Goal: Task Accomplishment & Management: Use online tool/utility

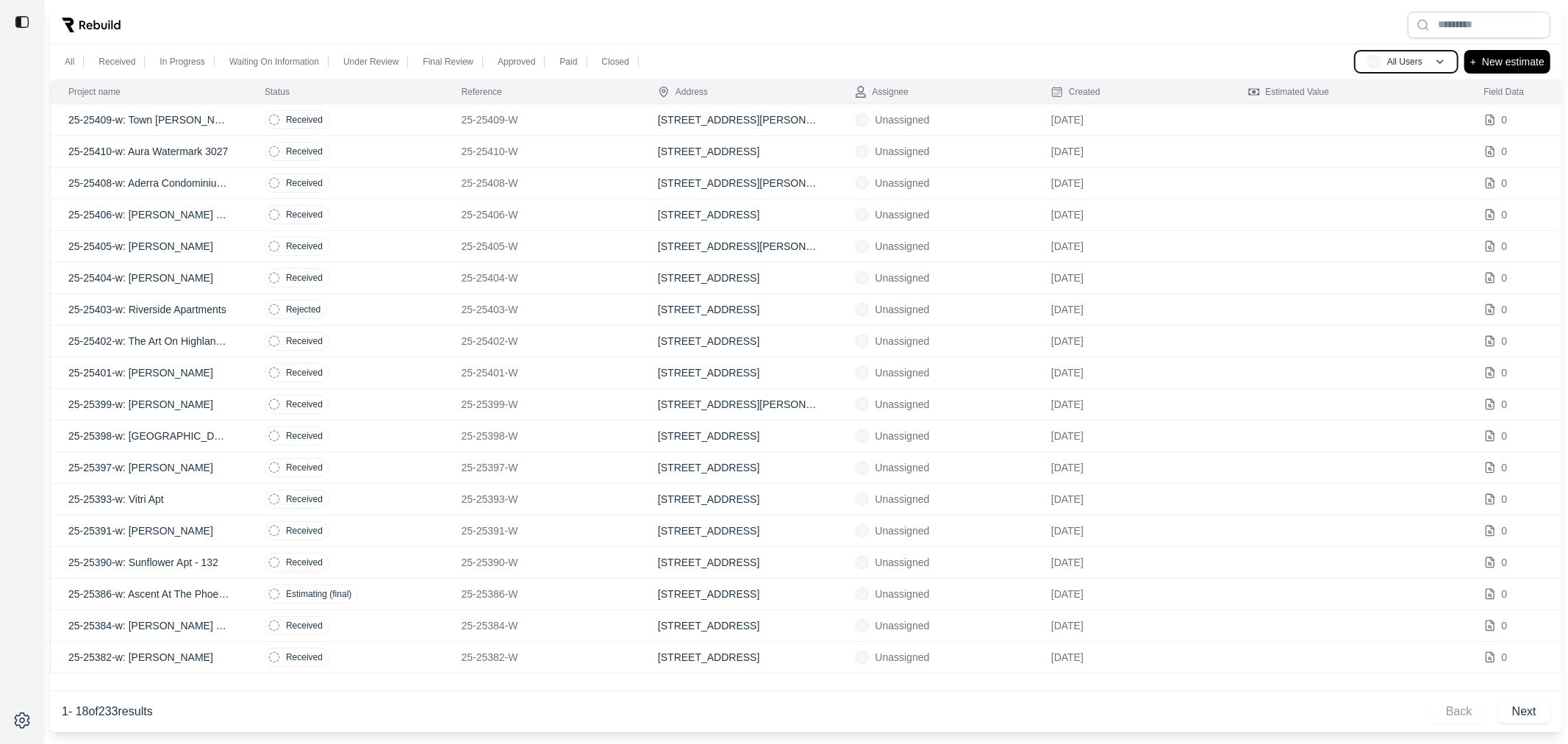
click at [1412, 60] on p "All Users" at bounding box center [1405, 61] width 35 height 12
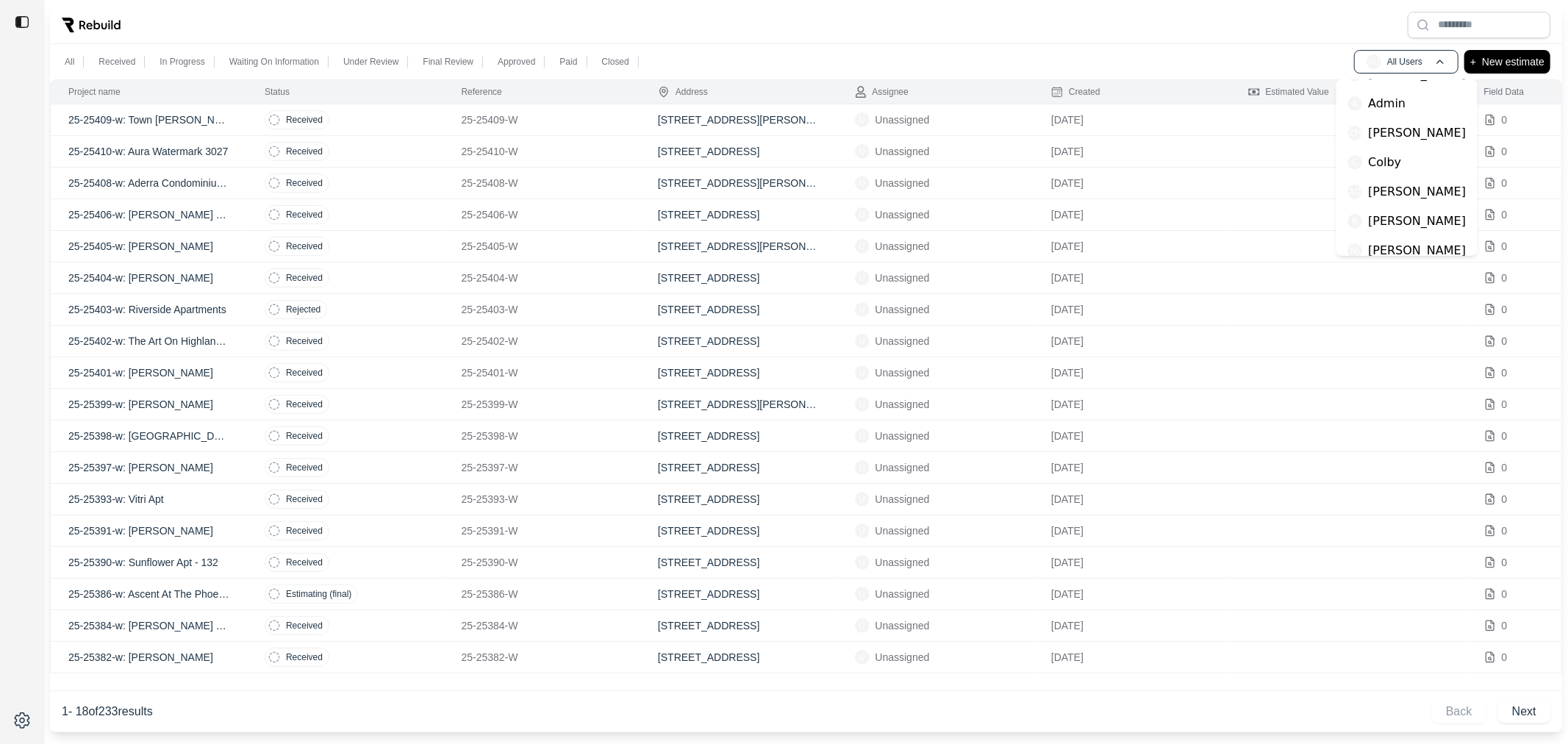
scroll to position [200, 0]
click at [1363, 190] on div "AO [PERSON_NAME]" at bounding box center [1408, 194] width 119 height 18
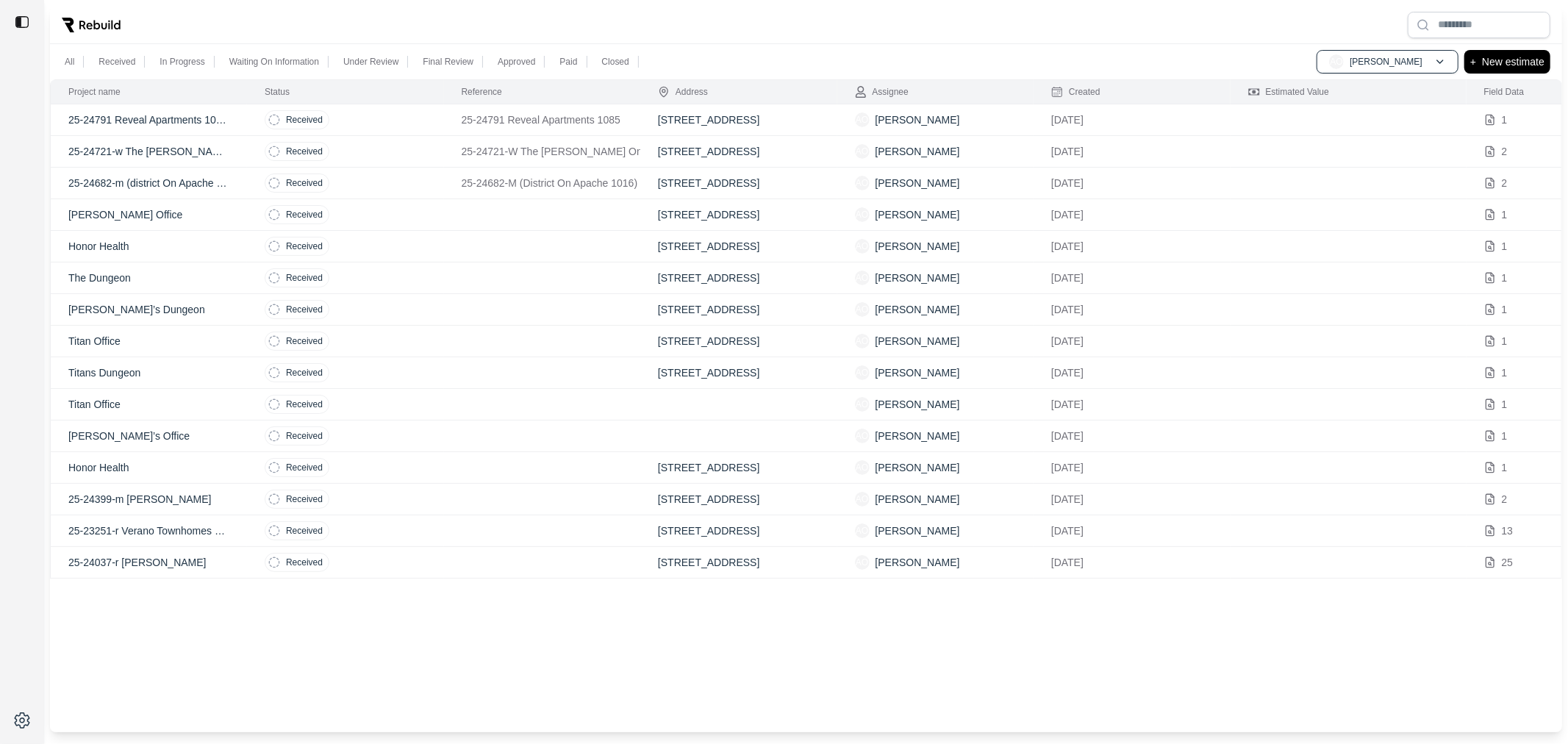
click at [213, 277] on p "The Dungeon" at bounding box center [149, 277] width 161 height 15
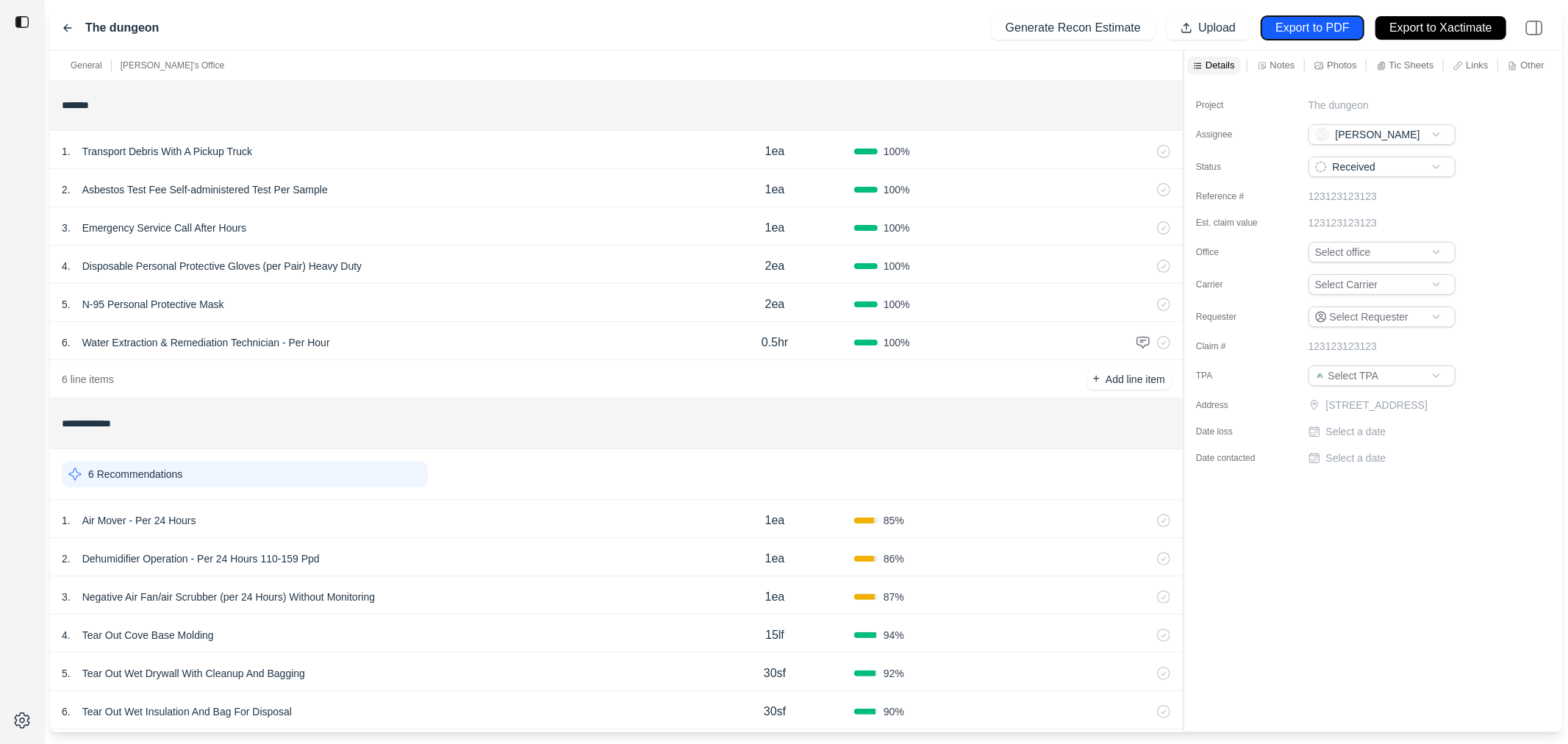
click at [1262, 32] on button "Export to PDF" at bounding box center [1311, 28] width 102 height 23
click at [1206, 25] on p "Upload" at bounding box center [1216, 27] width 38 height 17
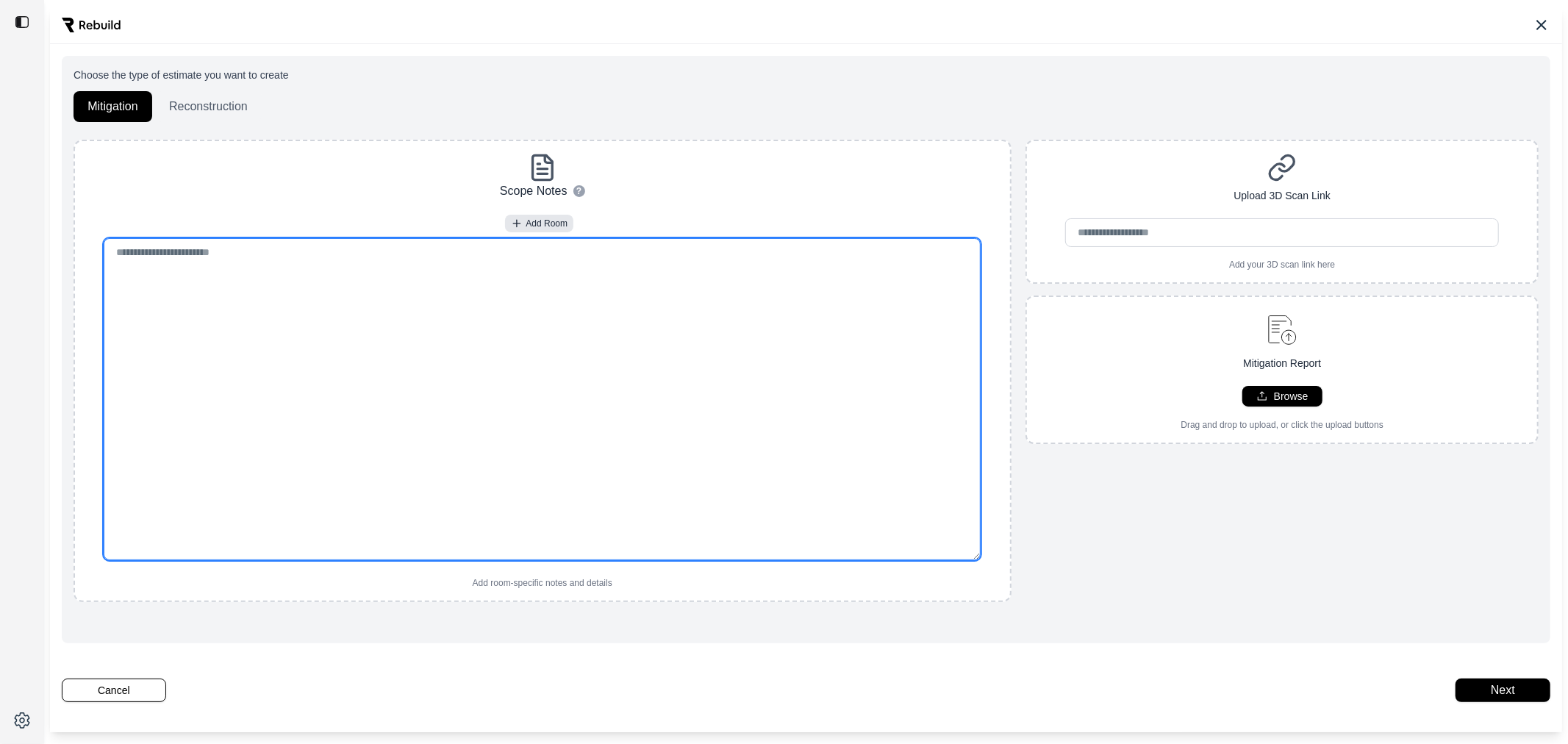
drag, startPoint x: 326, startPoint y: 261, endPoint x: 270, endPoint y: 288, distance: 62.2
click at [324, 264] on textarea at bounding box center [542, 399] width 877 height 322
drag, startPoint x: 243, startPoint y: 266, endPoint x: 158, endPoint y: 294, distance: 89.5
click at [165, 300] on textarea at bounding box center [542, 399] width 877 height 322
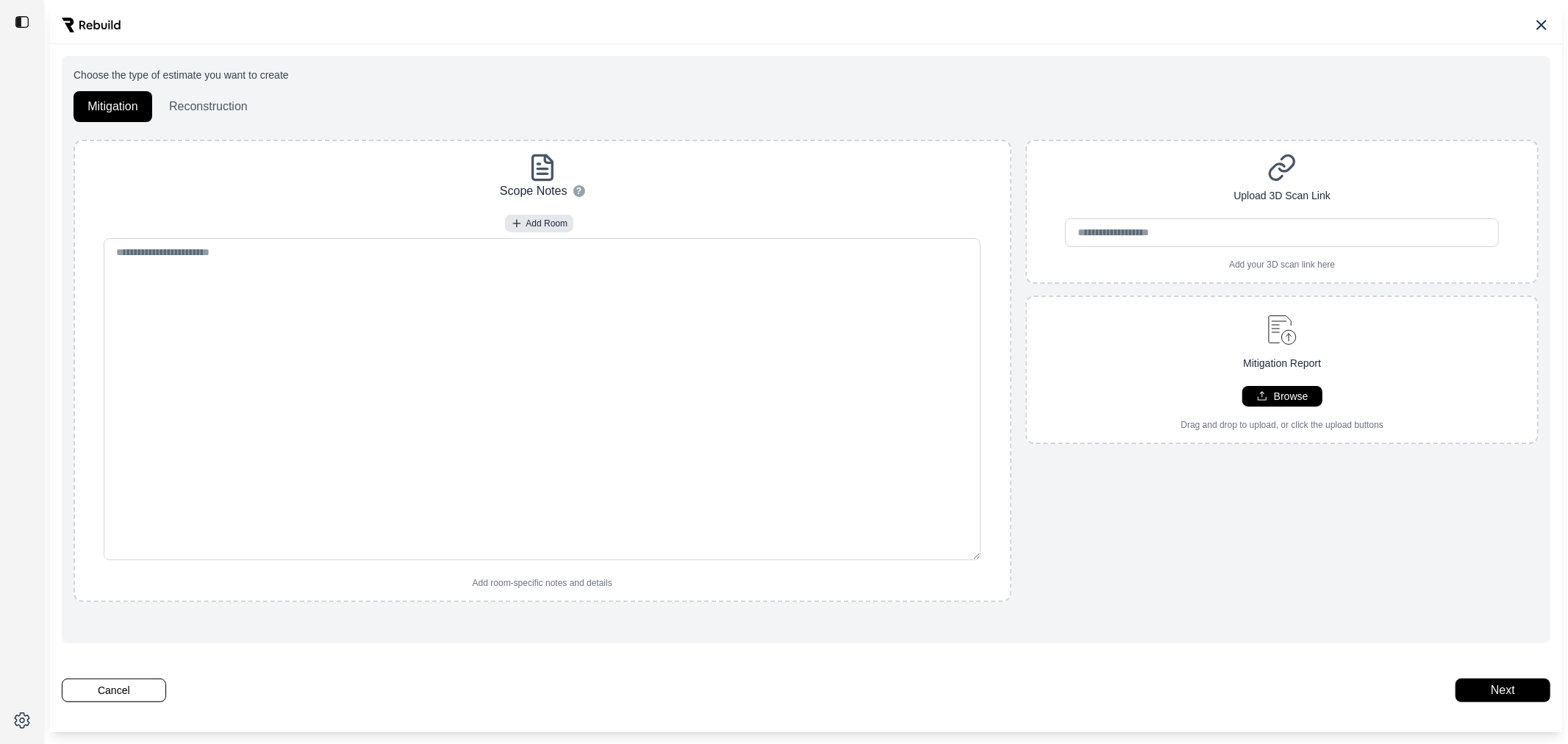
click at [1532, 23] on icon at bounding box center [1541, 25] width 17 height 18
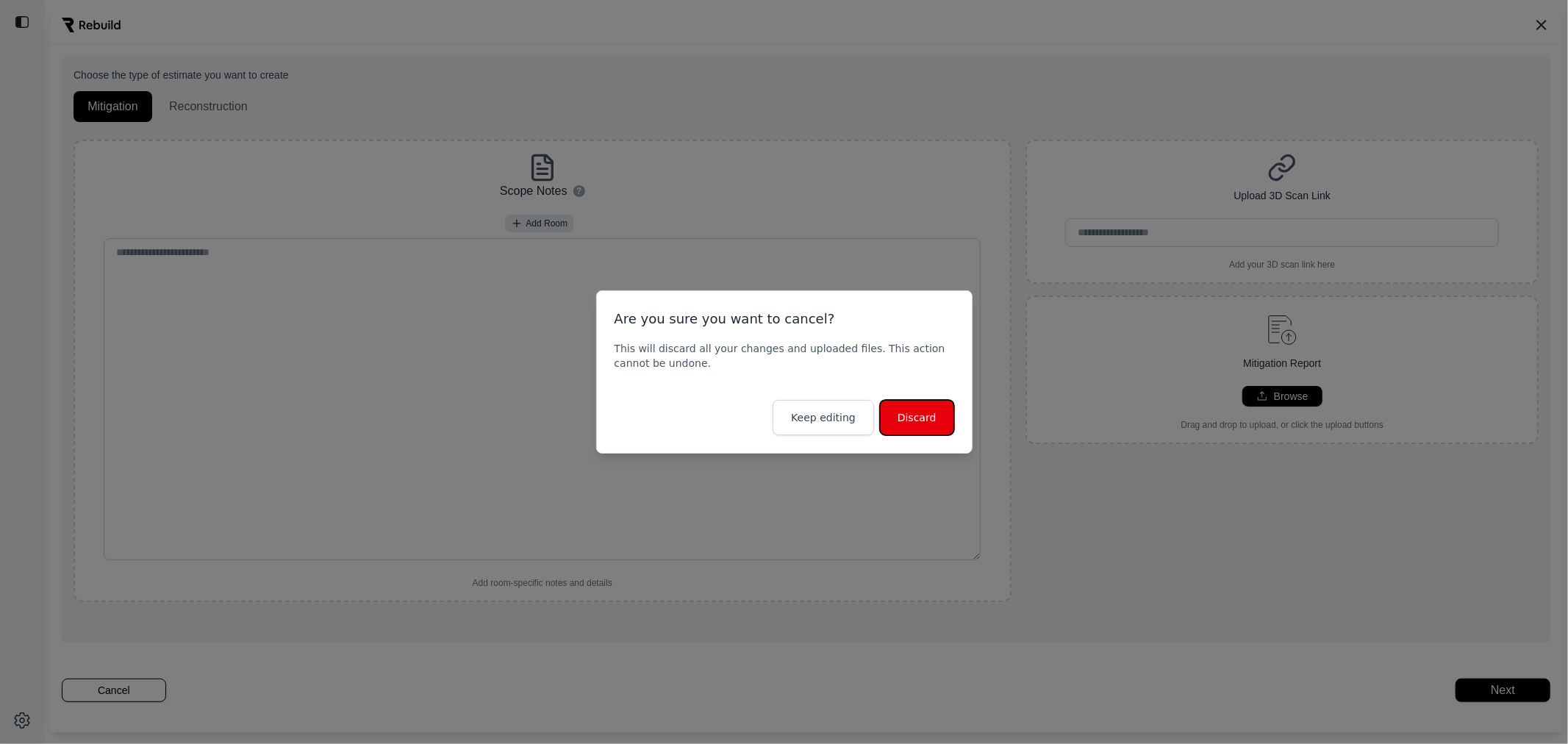
click at [904, 427] on button "Discard" at bounding box center [917, 417] width 74 height 35
